Goal: Find specific page/section: Find specific page/section

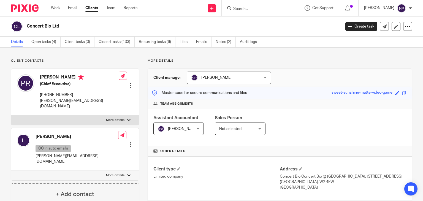
click at [240, 10] on input "Search" at bounding box center [258, 9] width 50 height 5
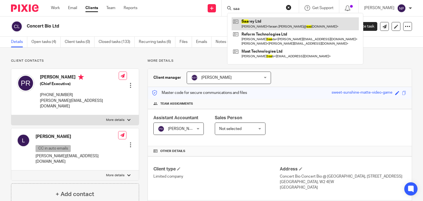
type input "saa"
click at [253, 21] on link at bounding box center [295, 23] width 127 height 13
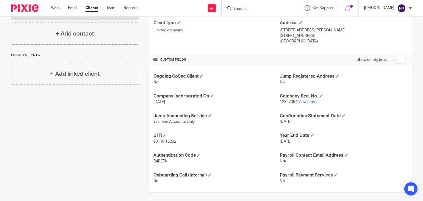
scroll to position [148, 0]
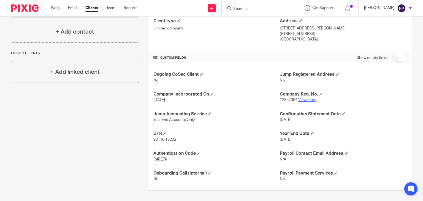
click at [301, 98] on link "View more" at bounding box center [307, 100] width 18 height 4
drag, startPoint x: 153, startPoint y: 161, endPoint x: 175, endPoint y: 158, distance: 22.8
click at [175, 158] on p "R4RE7K" at bounding box center [216, 160] width 126 height 6
copy span "R4RE7K"
